Goal: Task Accomplishment & Management: Manage account settings

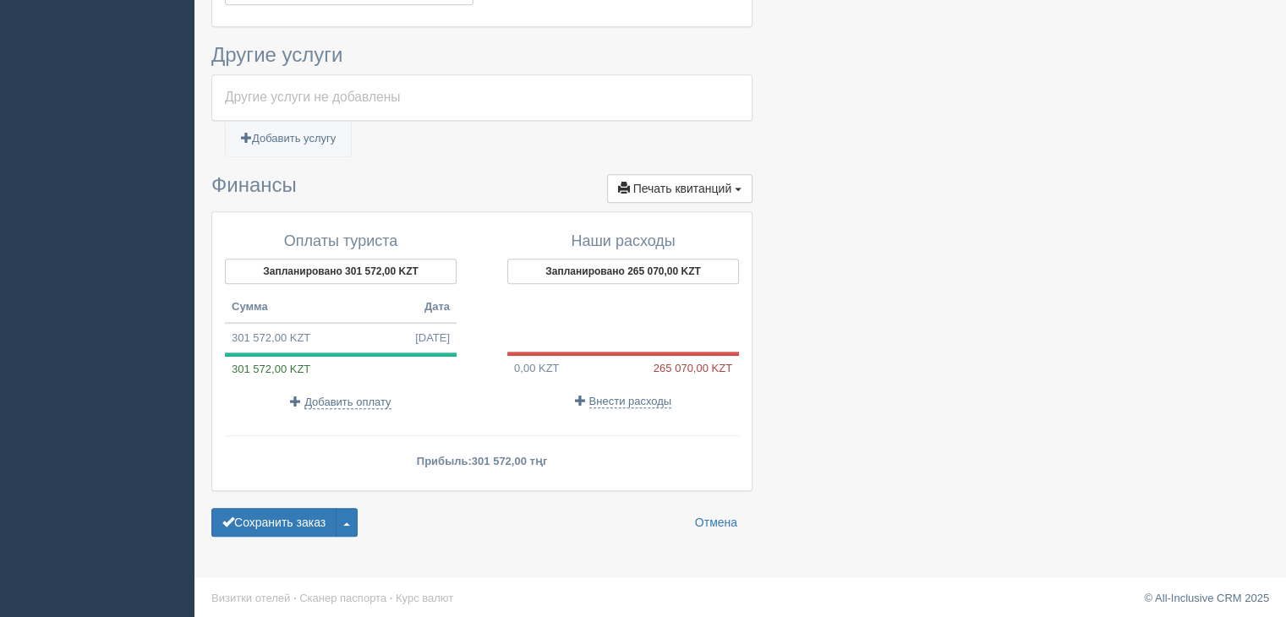
scroll to position [1181, 0]
click at [665, 269] on button "Запланировано 265 070,00 KZT" at bounding box center [623, 271] width 232 height 25
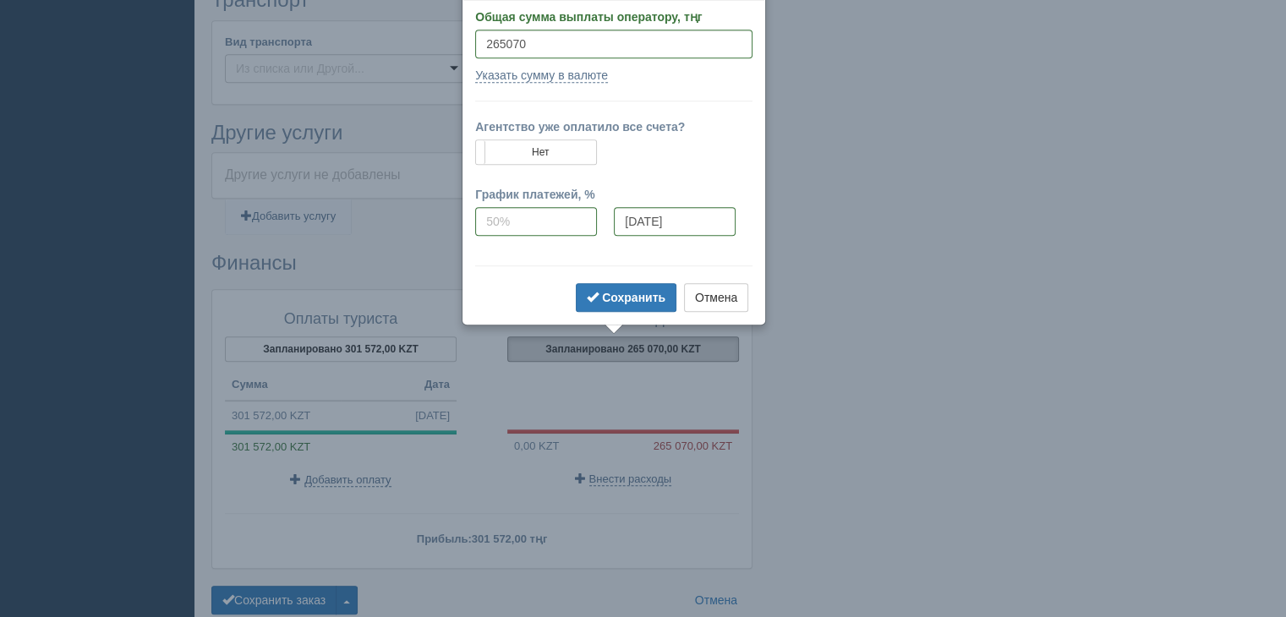
scroll to position [1074, 0]
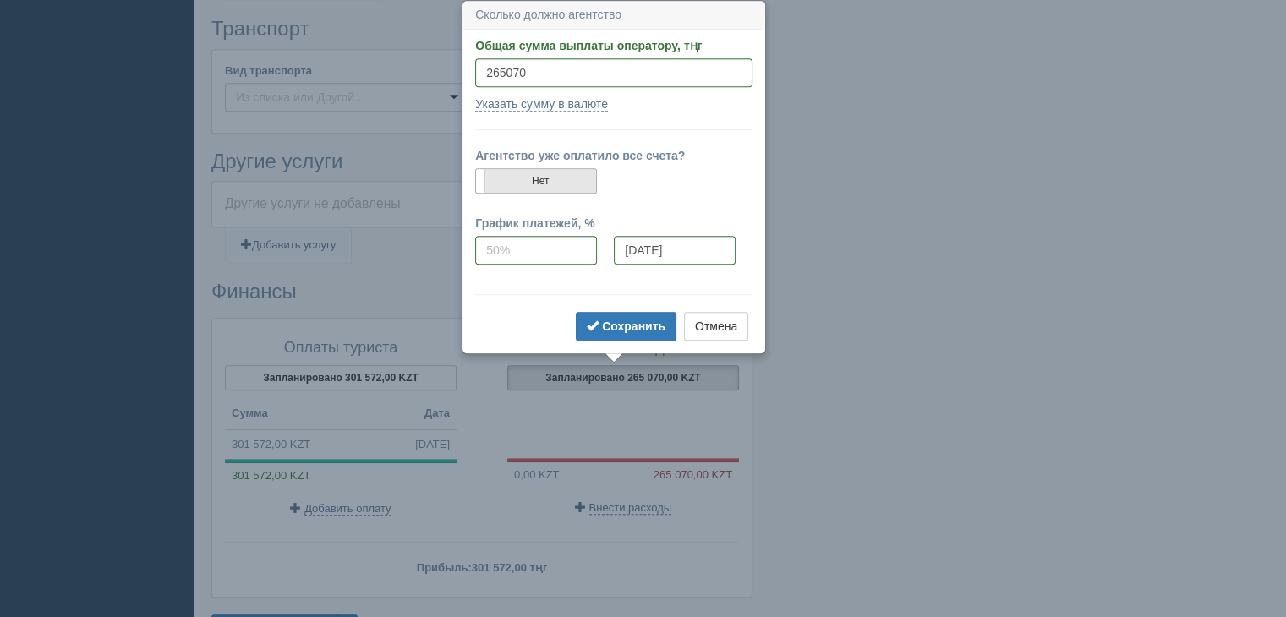
click at [535, 169] on label "Нет" at bounding box center [536, 181] width 120 height 24
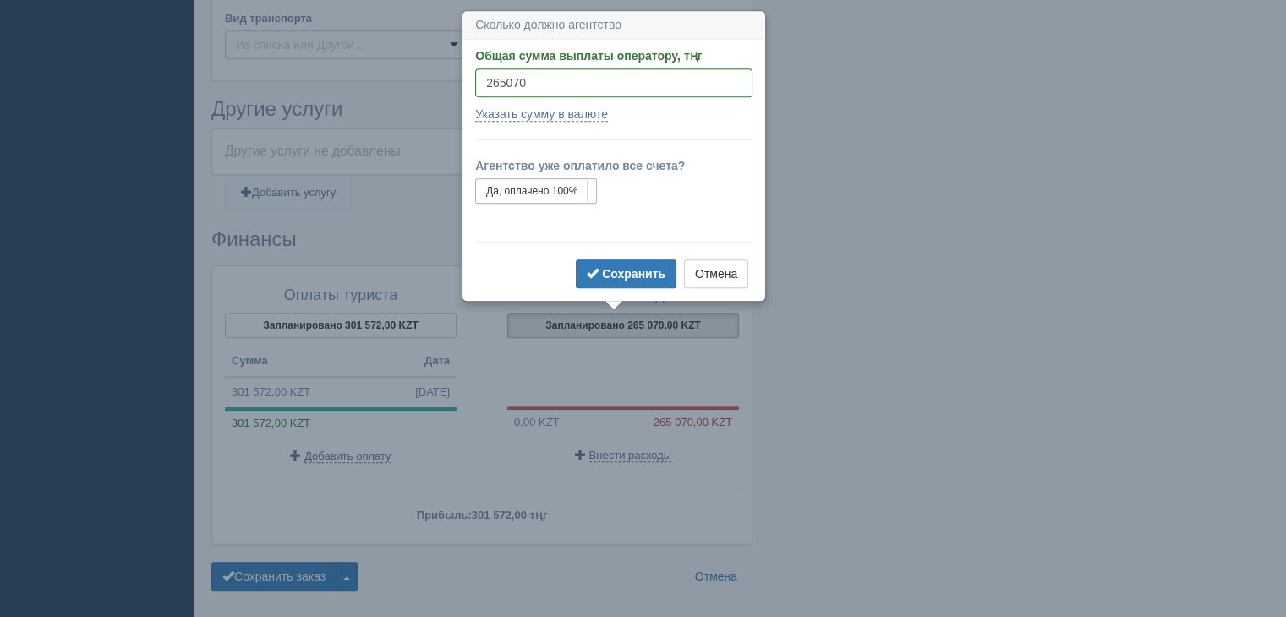
scroll to position [1137, 0]
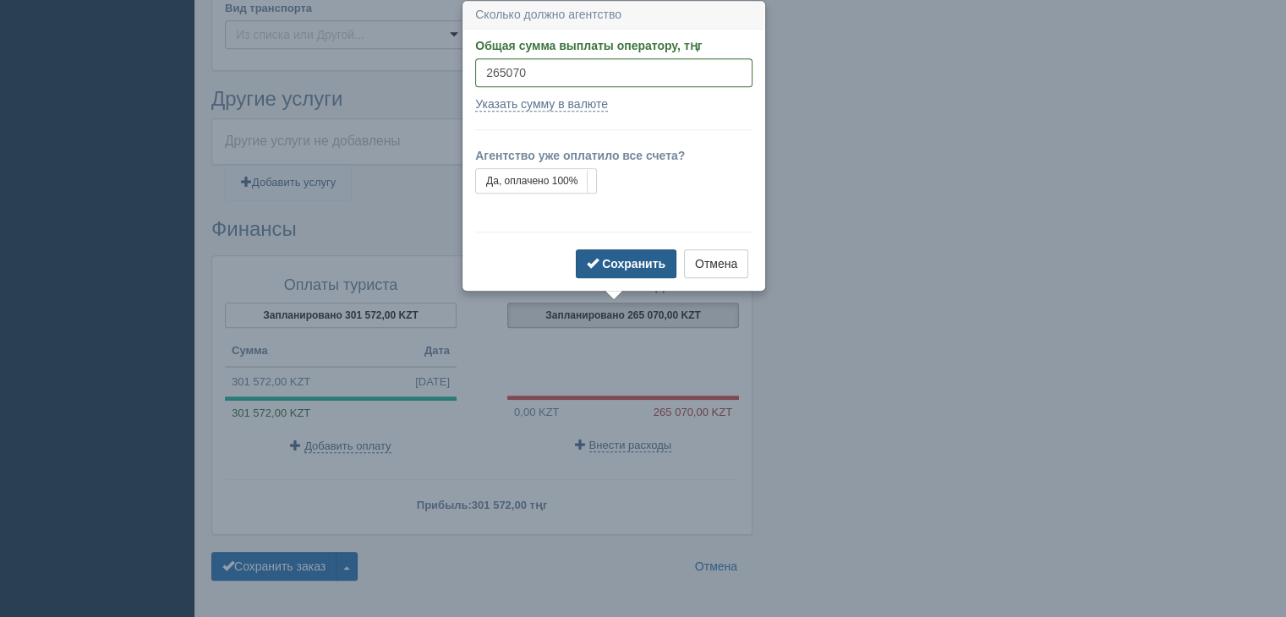
click at [626, 259] on b "Сохранить" at bounding box center [633, 264] width 63 height 14
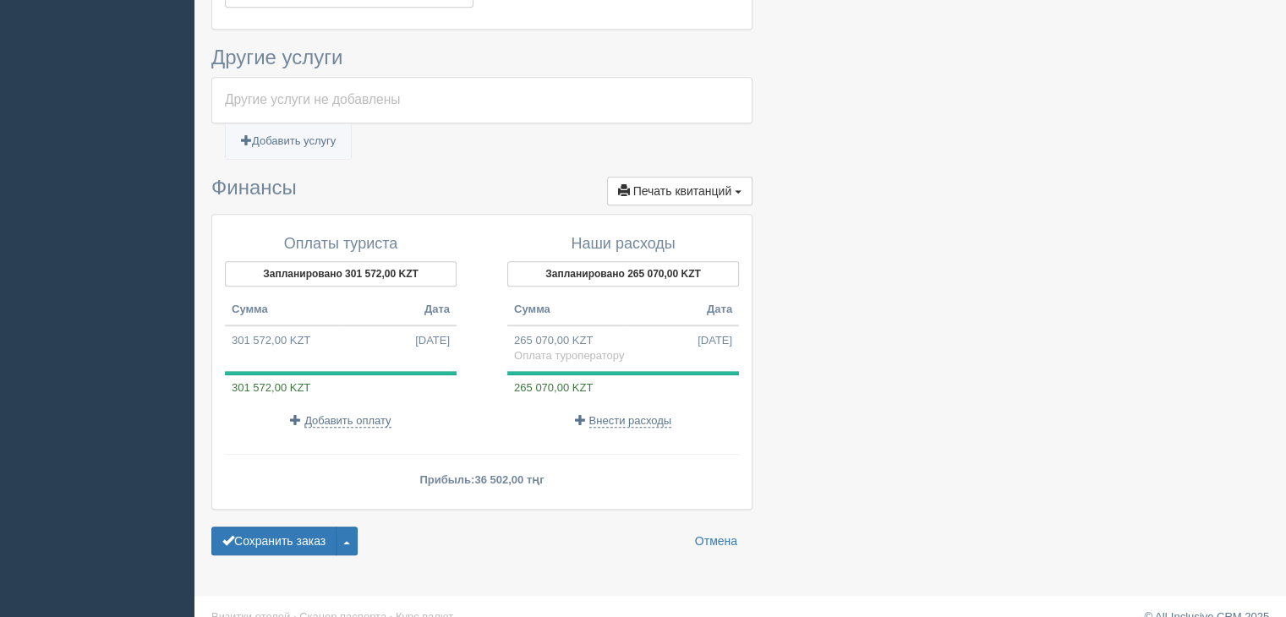
scroll to position [1197, 0]
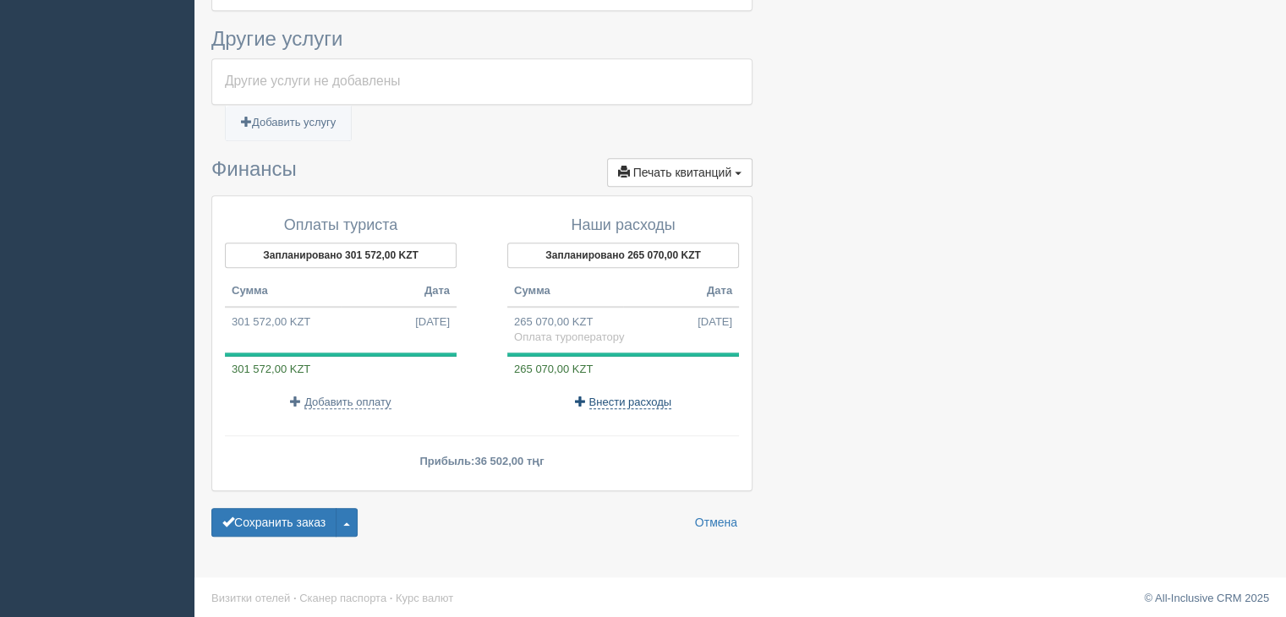
click at [646, 397] on span "Внести расходы" at bounding box center [631, 403] width 83 height 14
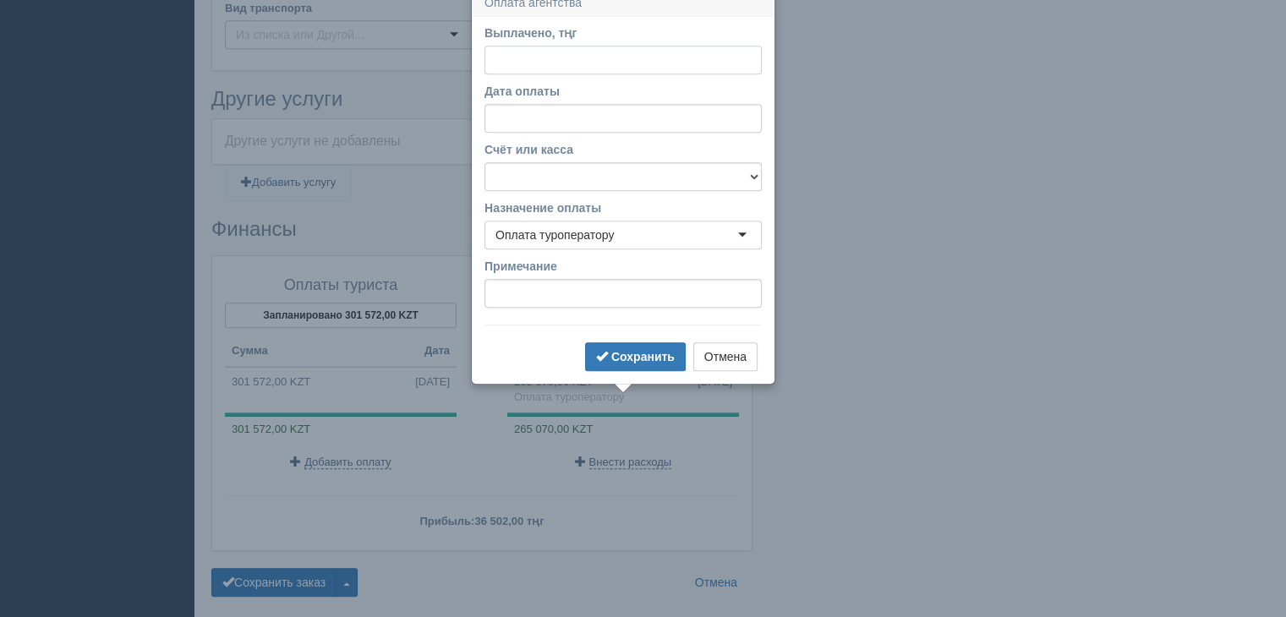
scroll to position [1125, 0]
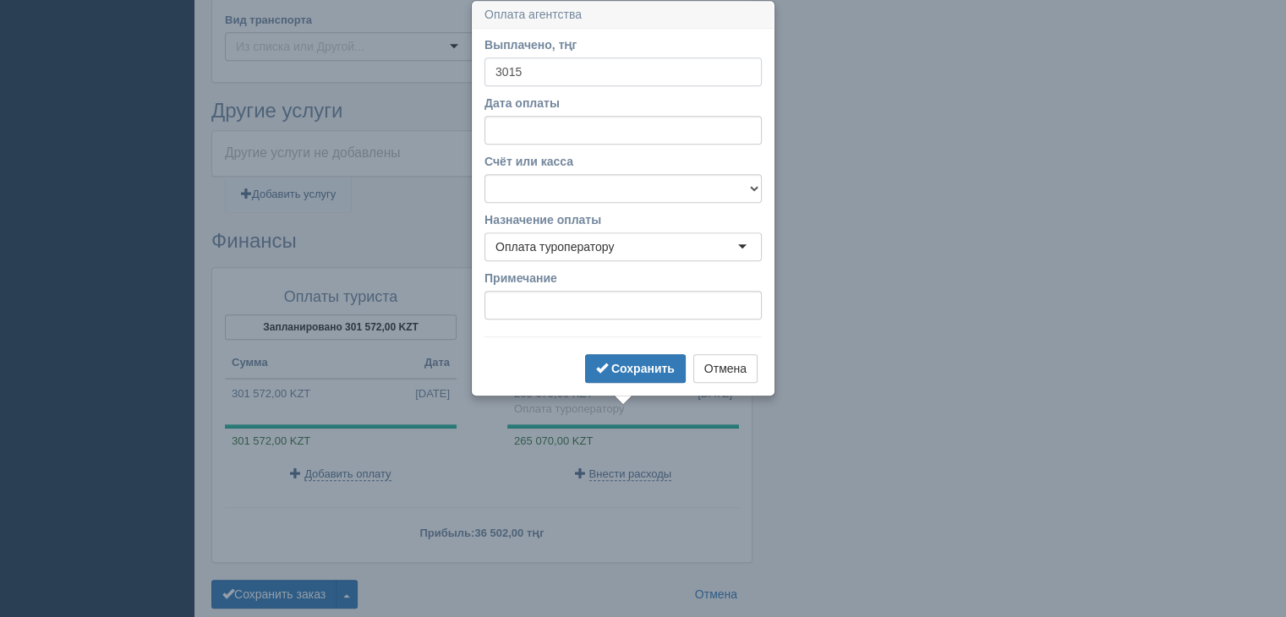
type input "3015"
click at [565, 132] on input "Дата оплаты" at bounding box center [623, 130] width 277 height 29
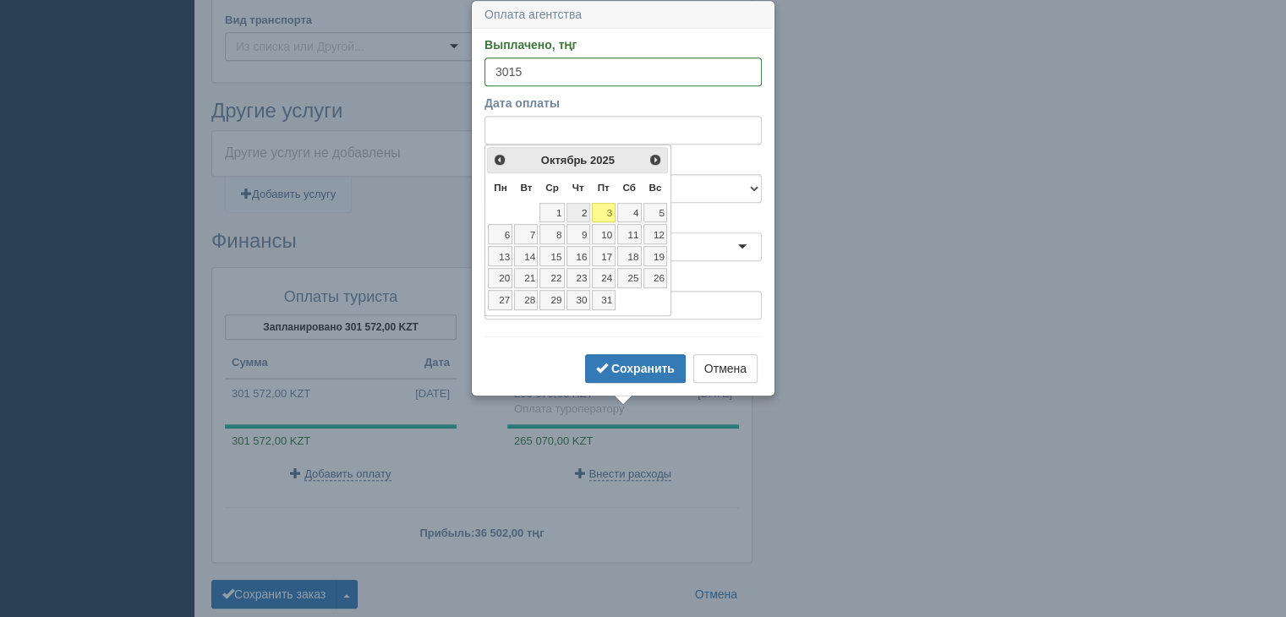
click at [581, 210] on link "2" at bounding box center [579, 213] width 24 height 20
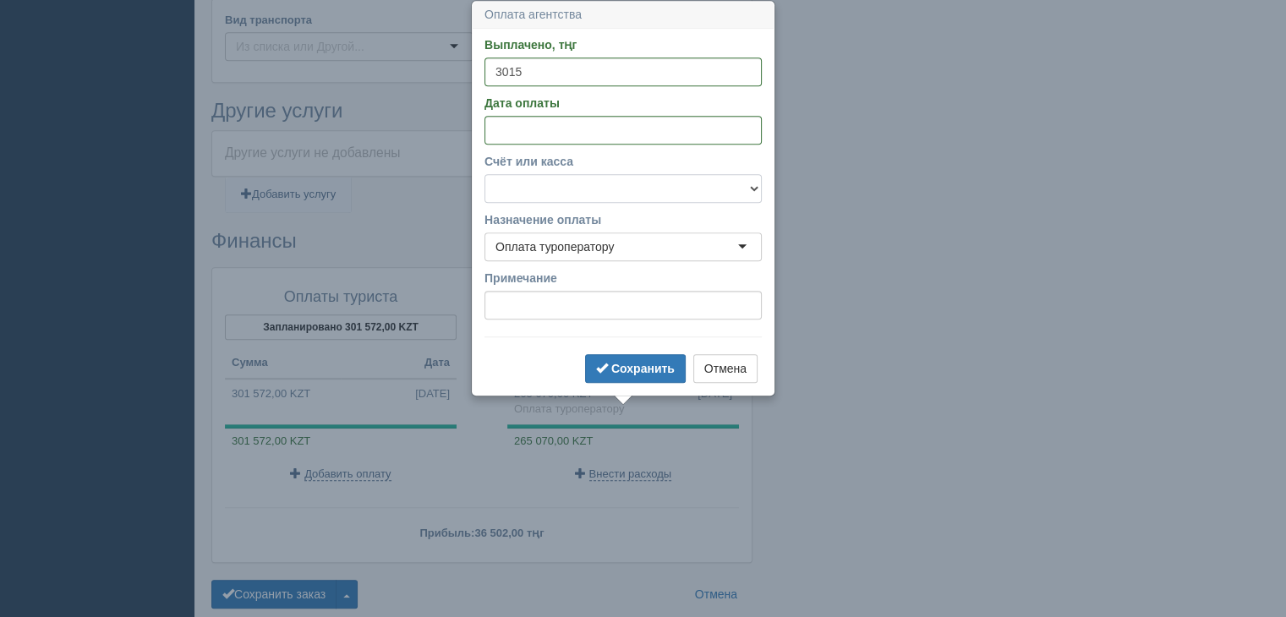
click at [690, 194] on select "f Банковский счёт Наличная касса" at bounding box center [623, 188] width 277 height 29
select select "1723"
click at [485, 174] on select "f Банковский счёт Наличная касса" at bounding box center [623, 188] width 277 height 29
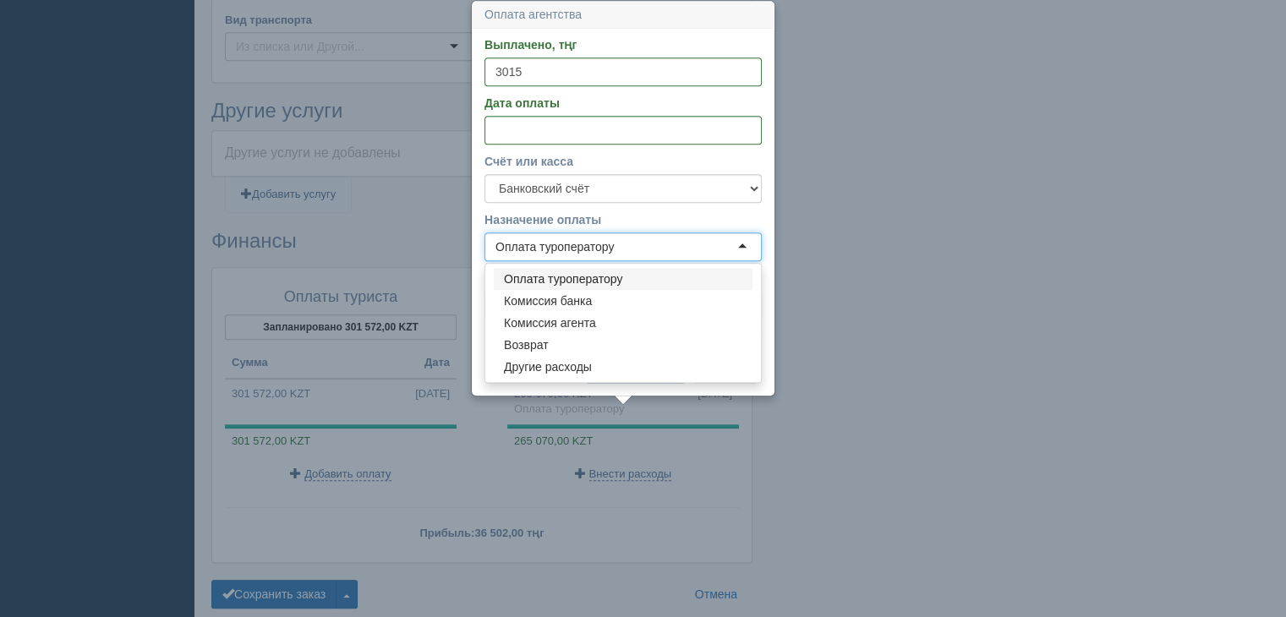
click at [643, 242] on div "Оплата туроператору" at bounding box center [623, 247] width 277 height 29
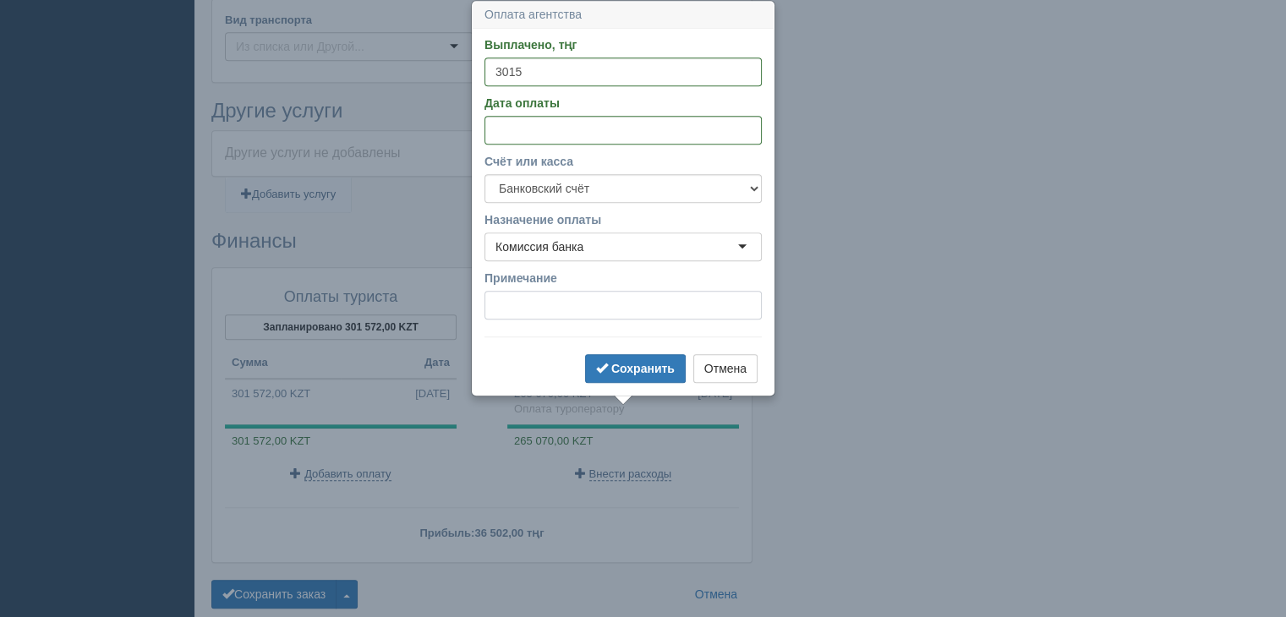
click at [562, 306] on input "Примечание" at bounding box center [623, 305] width 277 height 29
type input "1%"
click at [643, 376] on button "Сохранить" at bounding box center [635, 368] width 101 height 29
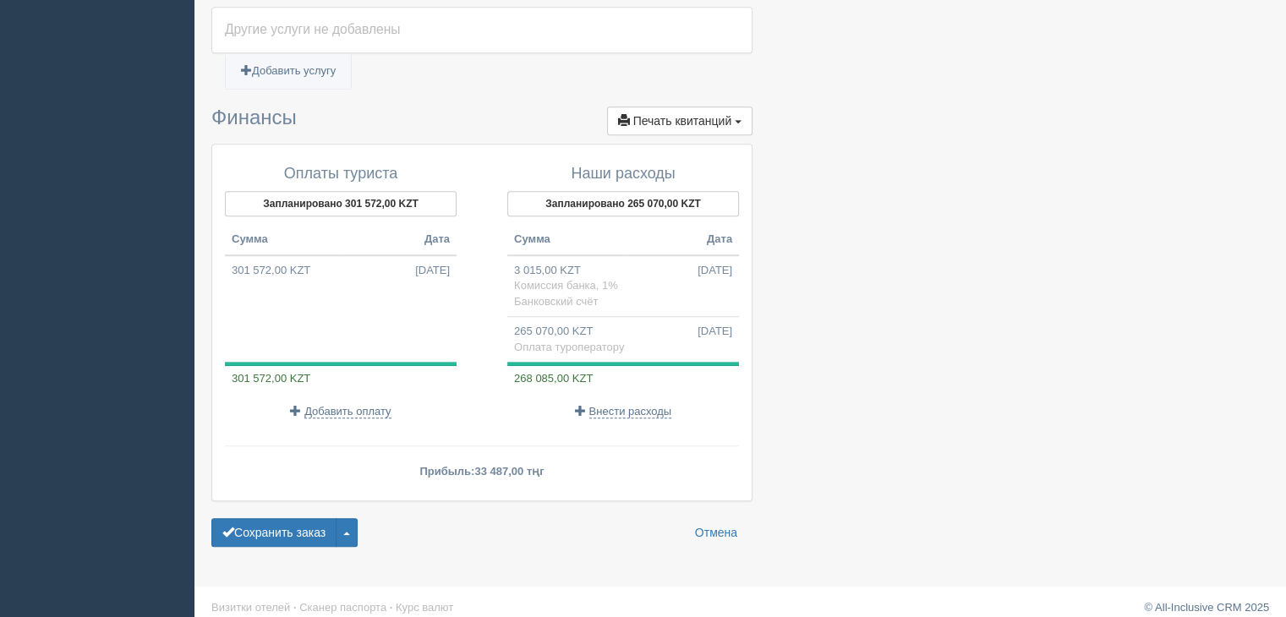
scroll to position [1258, 0]
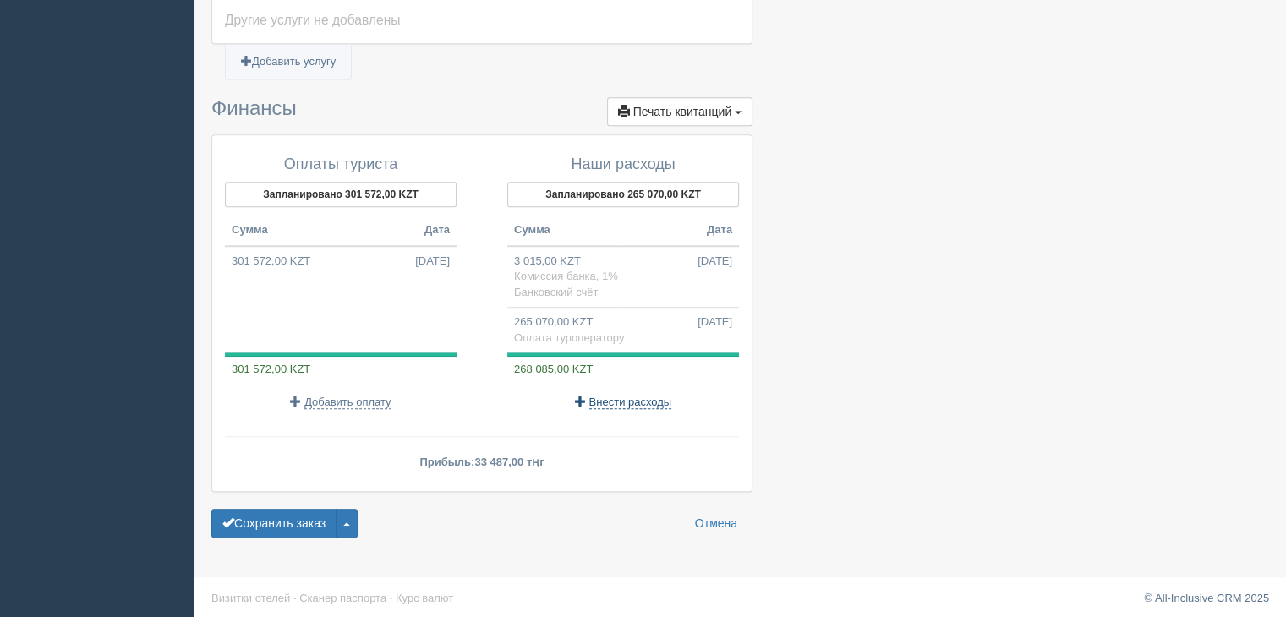
click at [639, 396] on span "Внести расходы" at bounding box center [631, 403] width 83 height 14
select select
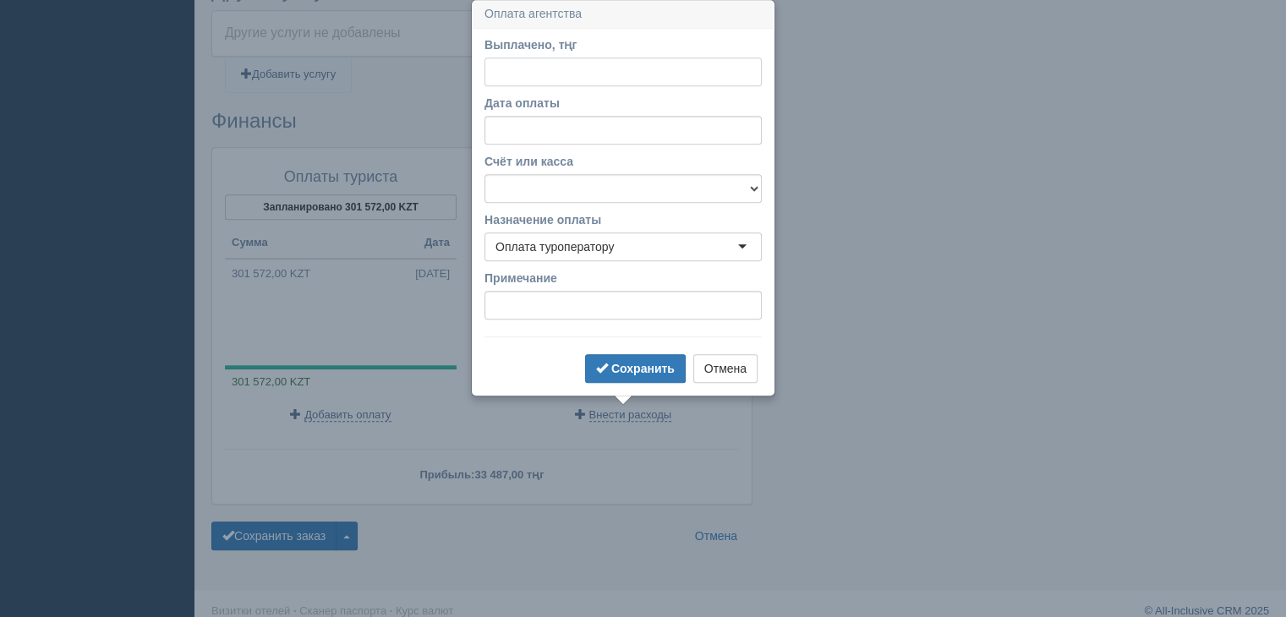
scroll to position [1244, 0]
paste input "13394"
type input "13394"
click at [575, 182] on select "f Банковский счёт Наличная касса" at bounding box center [623, 189] width 277 height 29
select select "1723"
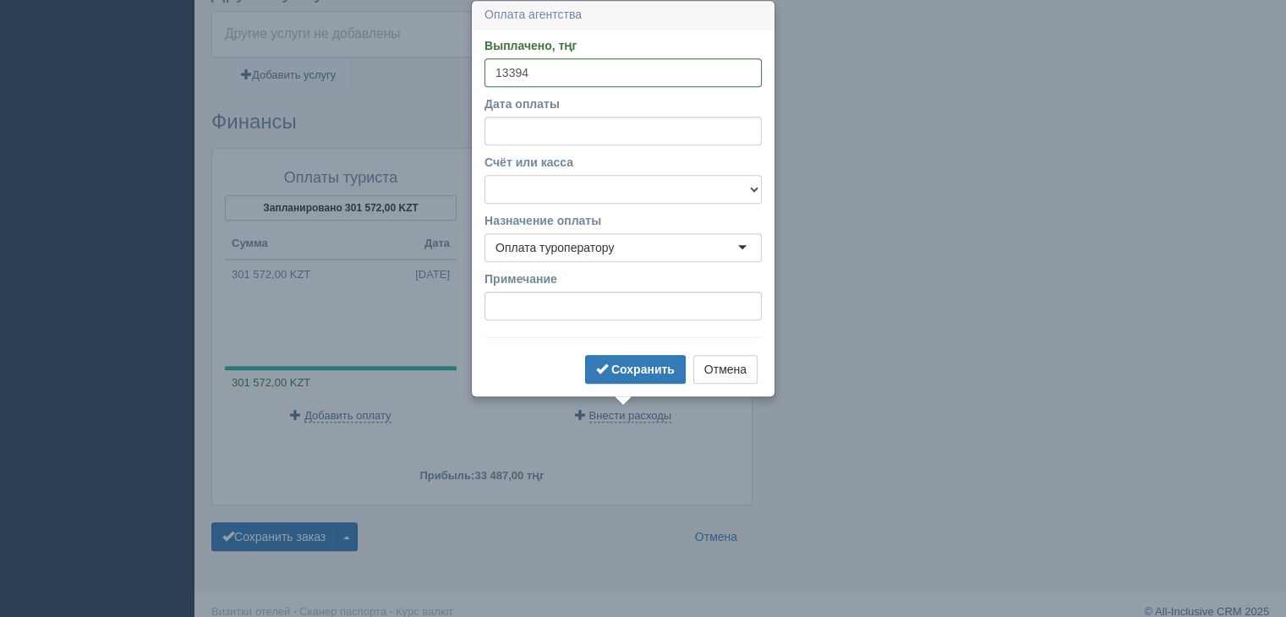
click at [485, 175] on select "f Банковский счёт Наличная касса" at bounding box center [623, 189] width 277 height 29
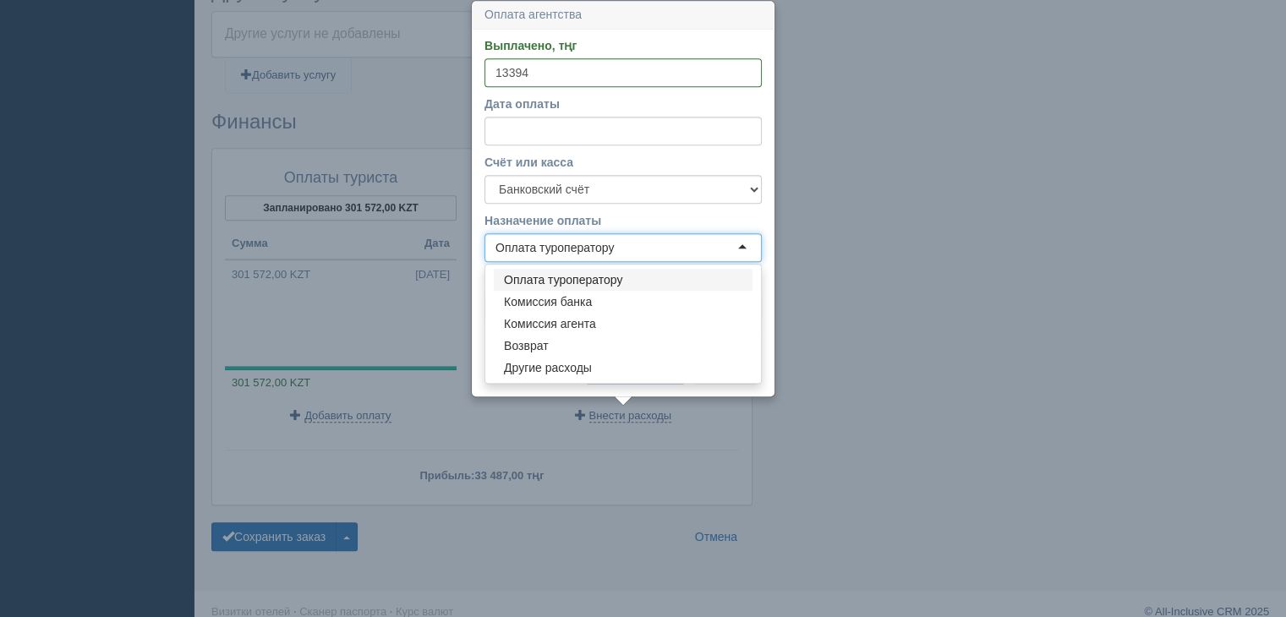
click at [570, 244] on div "Оплата туроператору" at bounding box center [555, 247] width 118 height 17
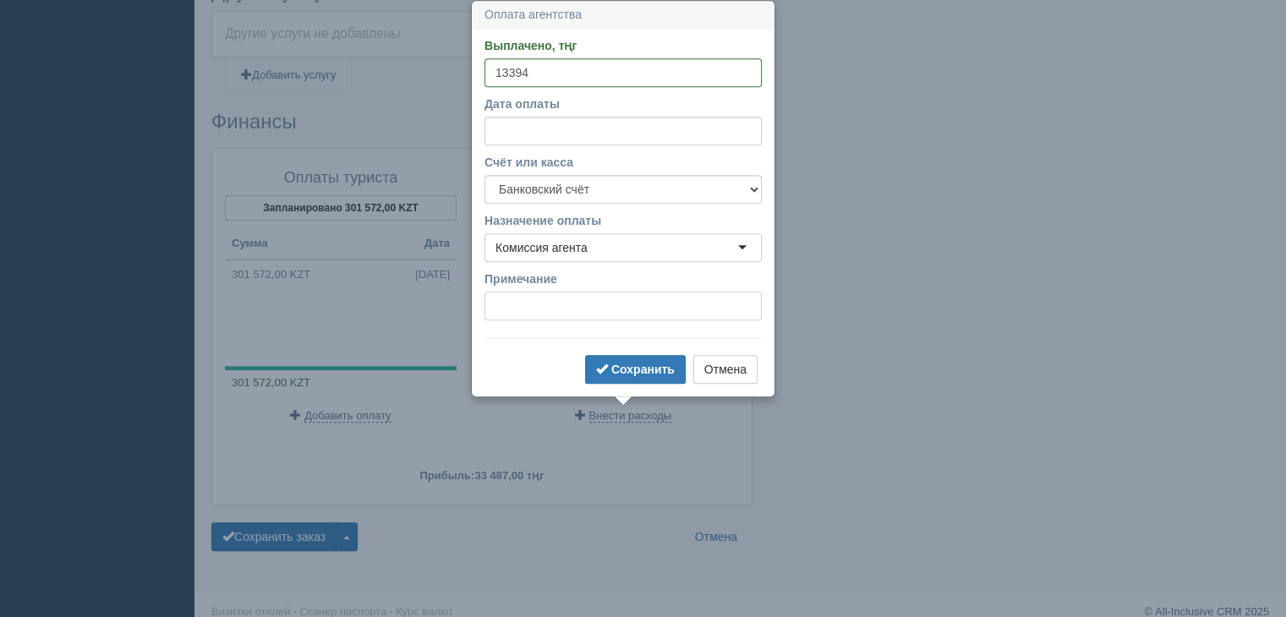
click at [575, 315] on input "Примечание" at bounding box center [623, 306] width 277 height 29
type input "[PERSON_NAME]"
click at [629, 363] on b "Сохранить" at bounding box center [642, 370] width 63 height 14
